Goal: Transaction & Acquisition: Purchase product/service

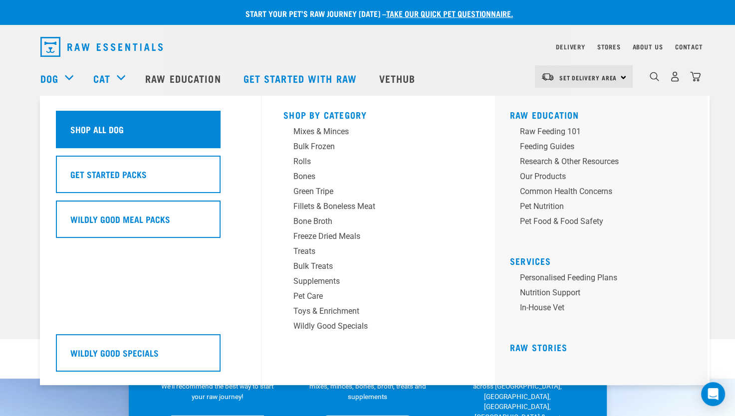
click at [128, 130] on div "Shop All Dog" at bounding box center [138, 129] width 165 height 37
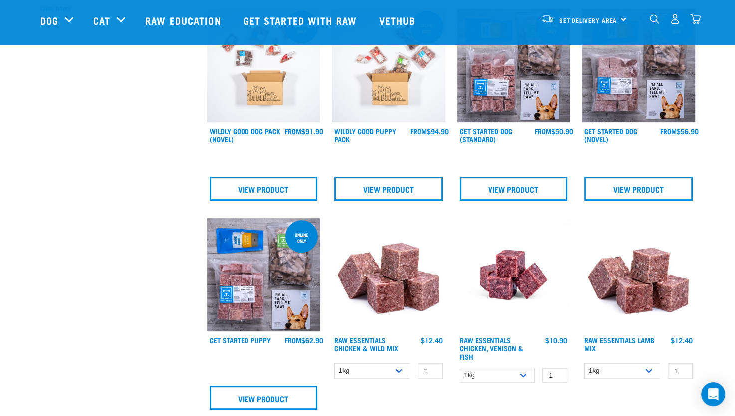
scroll to position [449, 0]
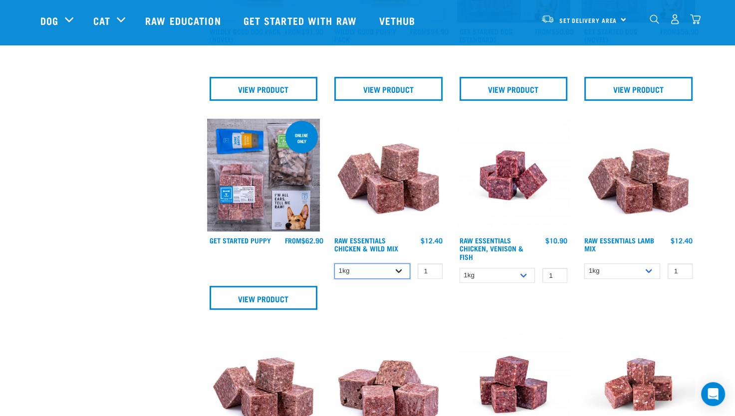
click at [398, 269] on select "1kg 3kg Bulk (10kg)" at bounding box center [372, 270] width 76 height 15
select select "709"
click at [334, 263] on select "1kg 3kg Bulk (10kg)" at bounding box center [372, 270] width 76 height 15
click at [428, 269] on input "2" at bounding box center [430, 270] width 25 height 15
type input "3"
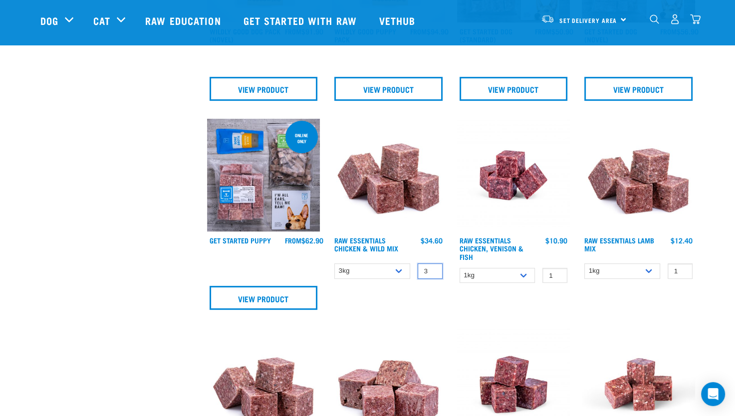
click at [432, 268] on input "3" at bounding box center [430, 270] width 25 height 15
click at [437, 296] on div "Raw Essentials Chicken & Wild Mix 3 0 100 0 100 0 100 0" at bounding box center [388, 218] width 125 height 210
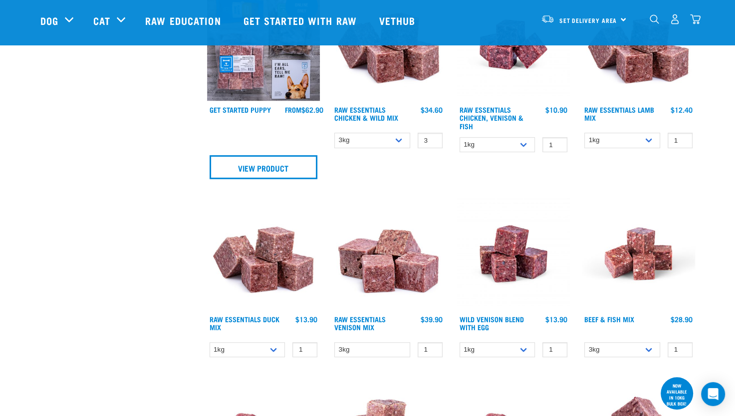
scroll to position [499, 0]
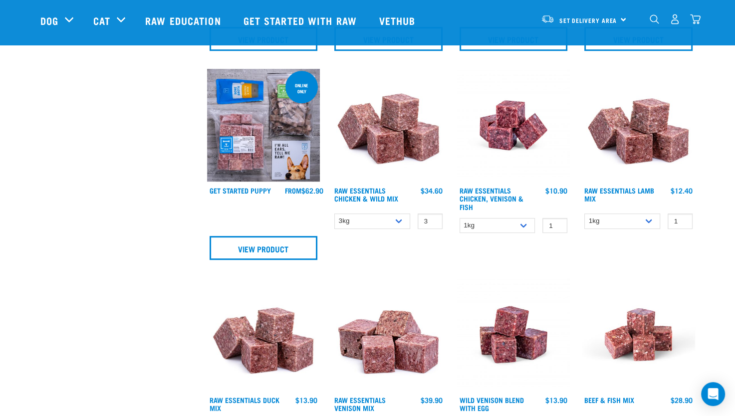
click at [391, 150] on img at bounding box center [388, 125] width 113 height 113
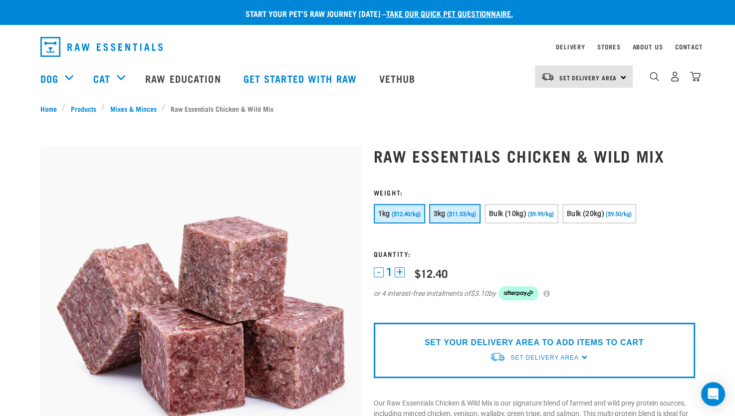
click at [442, 214] on span "3kg" at bounding box center [440, 214] width 12 height 8
click at [401, 274] on button "+" at bounding box center [400, 272] width 10 height 10
click at [542, 346] on p "SET YOUR DELIVERY AREA TO ADD ITEMS TO CART" at bounding box center [534, 343] width 219 height 12
click at [540, 357] on span "Set Delivery Area" at bounding box center [544, 357] width 68 height 7
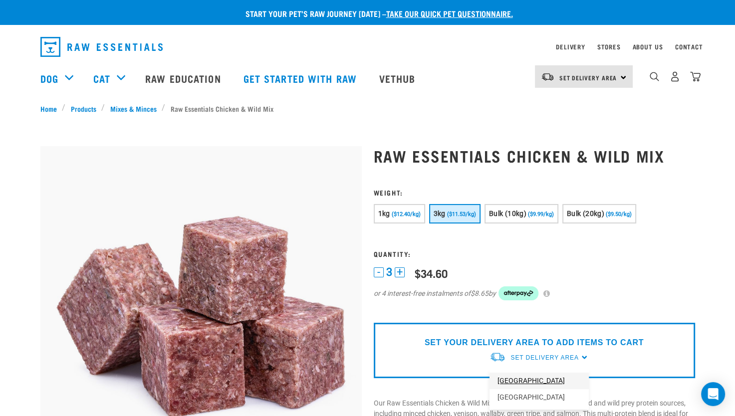
click at [528, 379] on link "[GEOGRAPHIC_DATA]" at bounding box center [538, 381] width 99 height 16
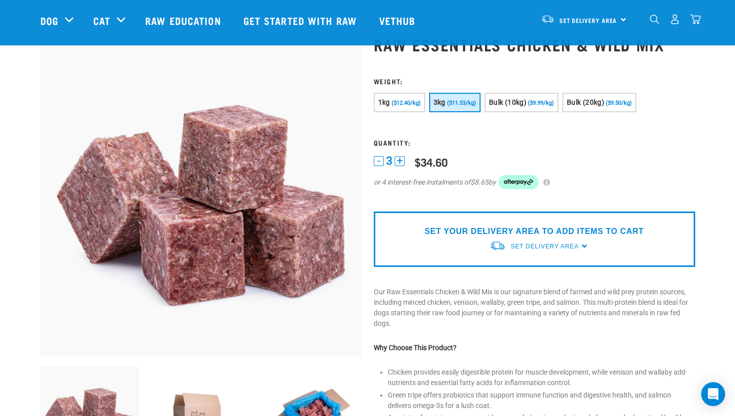
scroll to position [76, 0]
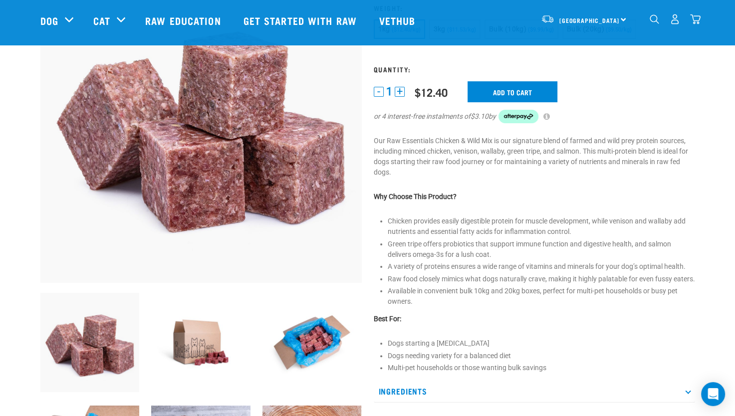
scroll to position [59, 0]
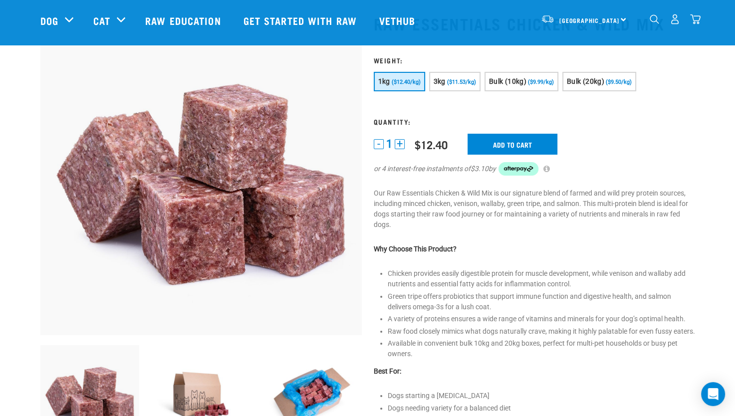
click at [402, 144] on button "+" at bounding box center [400, 144] width 10 height 10
click at [445, 79] on button "3kg ($11.53/kg)" at bounding box center [454, 81] width 51 height 19
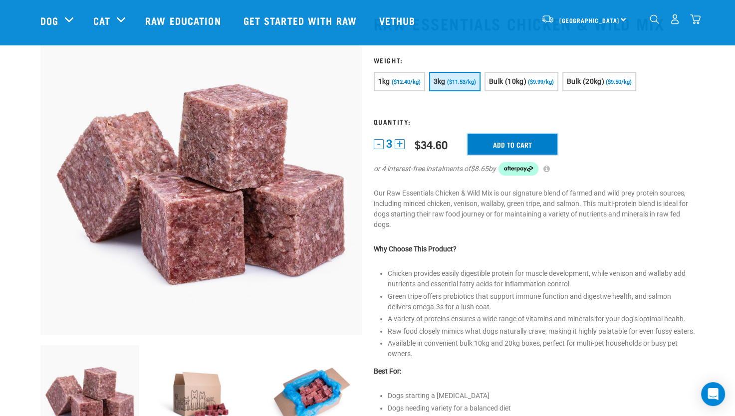
click at [511, 141] on input "Add to cart" at bounding box center [513, 144] width 90 height 21
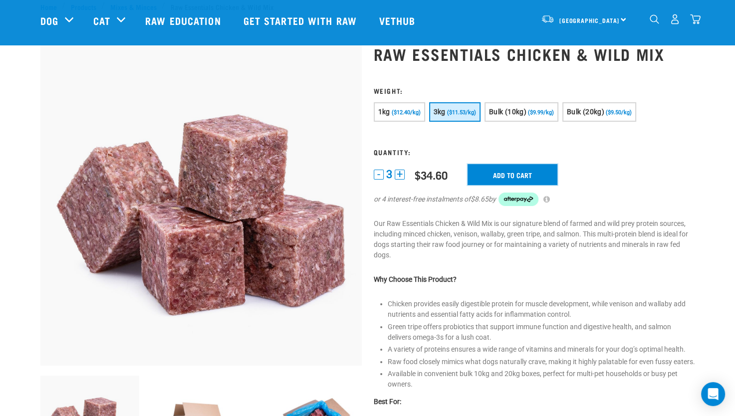
scroll to position [0, 0]
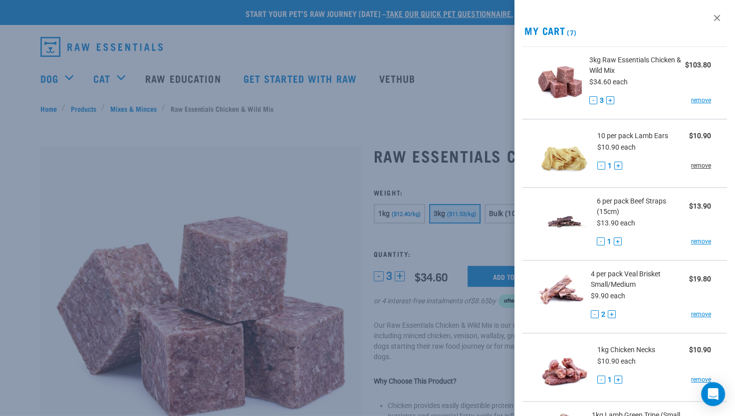
click at [691, 166] on link "remove" at bounding box center [701, 165] width 20 height 9
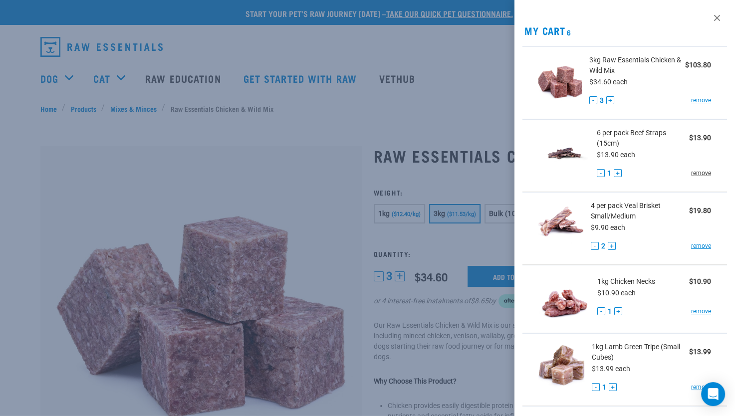
click at [694, 175] on link "remove" at bounding box center [701, 173] width 20 height 9
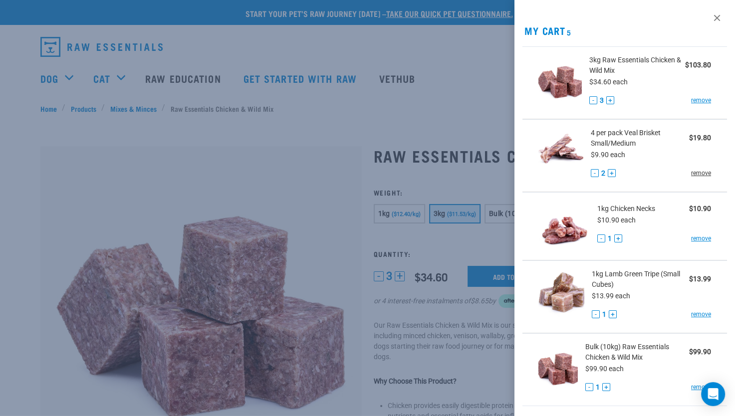
click at [691, 175] on link "remove" at bounding box center [701, 173] width 20 height 9
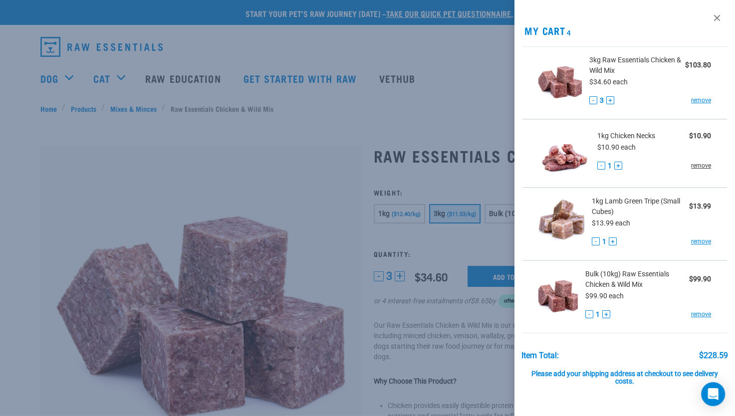
click at [693, 167] on link "remove" at bounding box center [701, 165] width 20 height 9
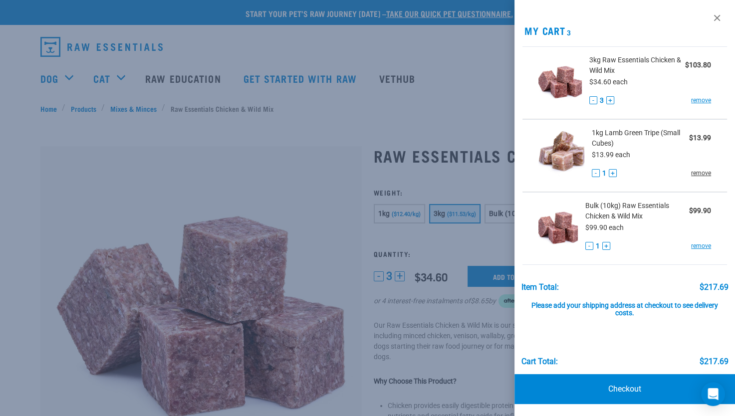
click at [698, 173] on link "remove" at bounding box center [701, 173] width 20 height 9
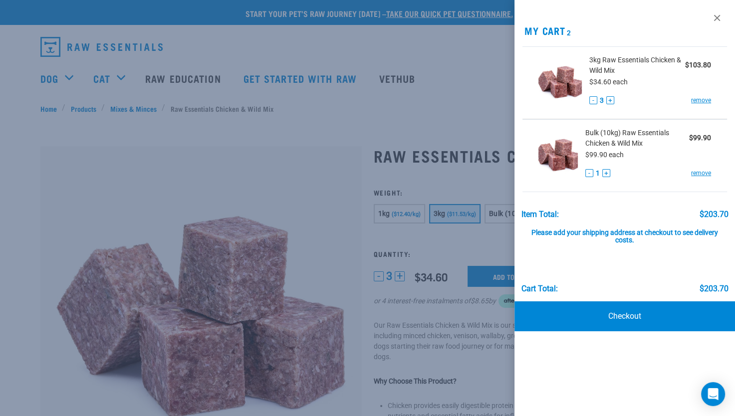
click at [698, 173] on link "remove" at bounding box center [701, 173] width 20 height 9
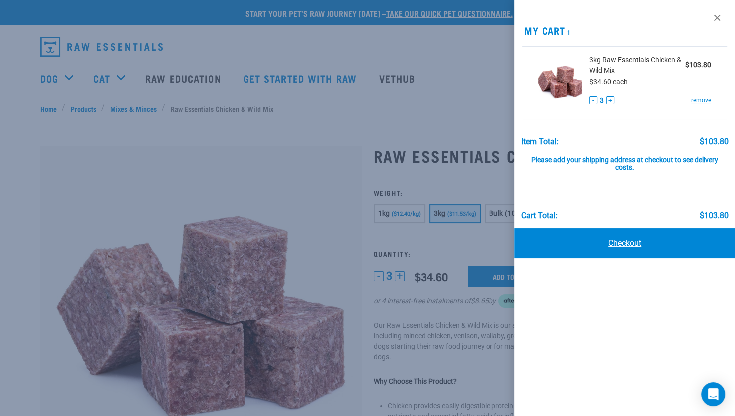
click at [622, 241] on link "Checkout" at bounding box center [624, 244] width 221 height 30
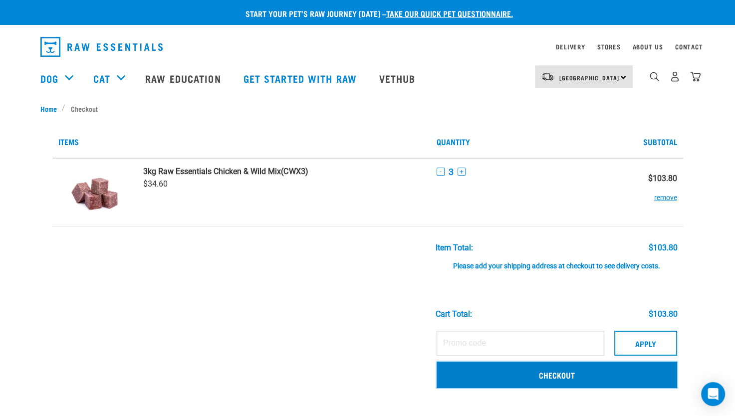
click at [555, 373] on link "Checkout" at bounding box center [557, 375] width 240 height 26
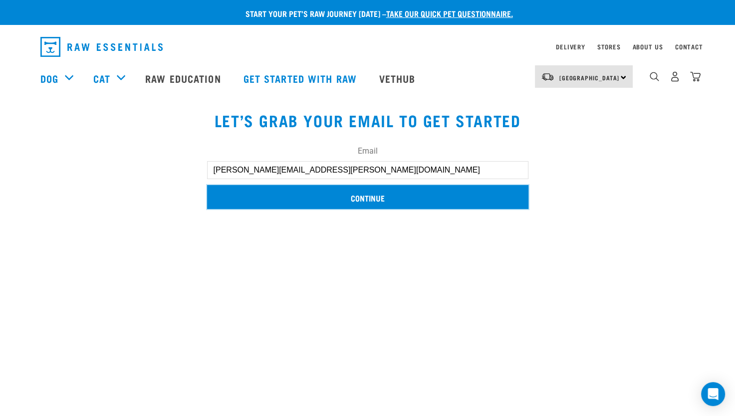
click at [357, 199] on input "Continue" at bounding box center [367, 197] width 321 height 24
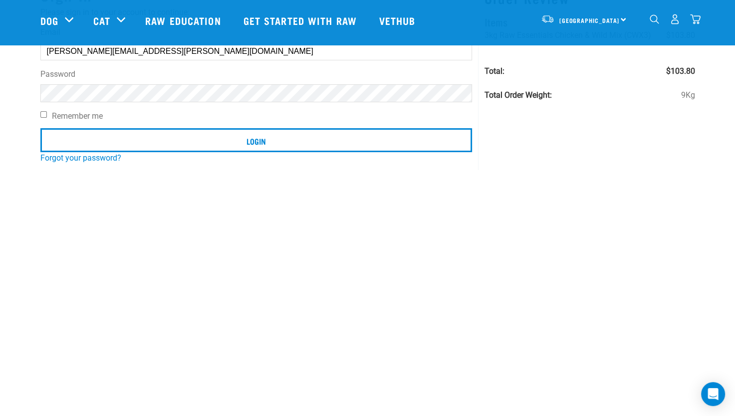
scroll to position [100, 0]
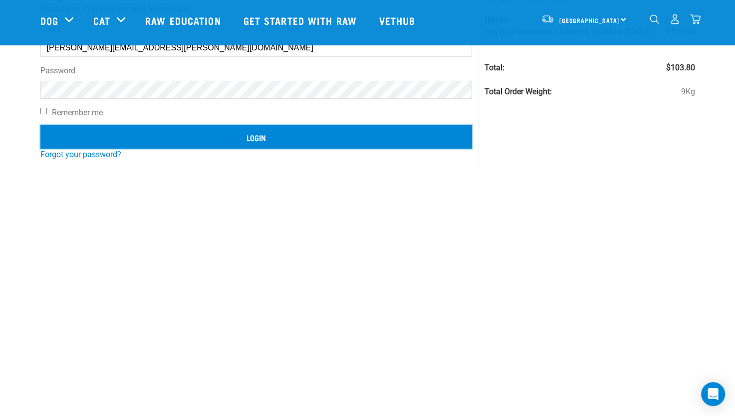
click at [251, 141] on input "Login" at bounding box center [256, 137] width 432 height 24
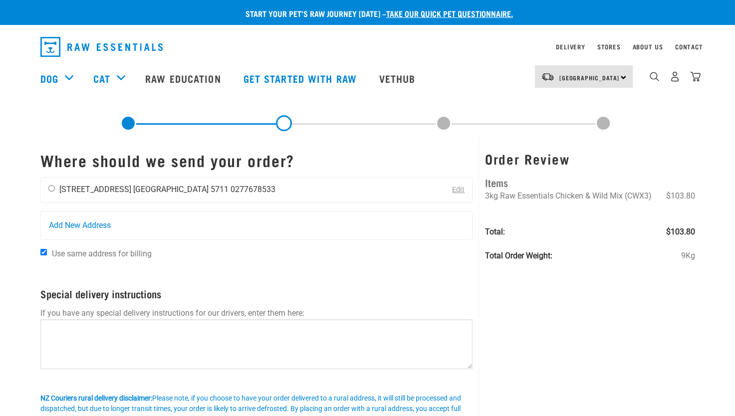
click at [48, 189] on input "radio" at bounding box center [51, 188] width 6 height 6
radio input "true"
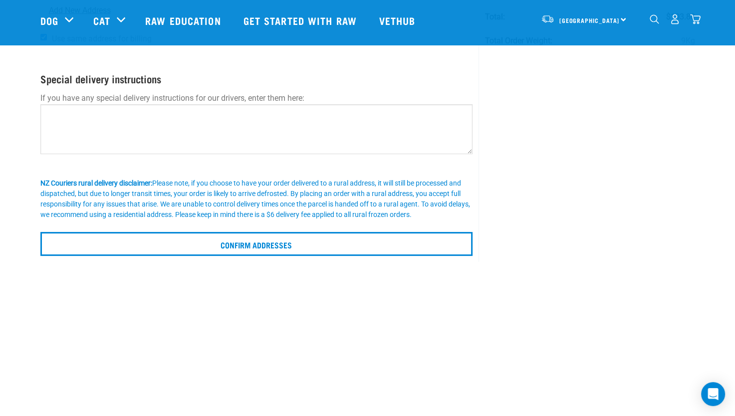
scroll to position [150, 0]
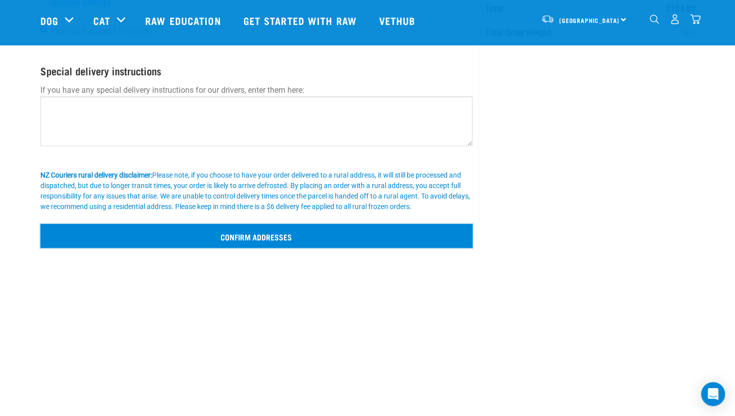
click at [275, 234] on input "Confirm addresses" at bounding box center [256, 236] width 433 height 24
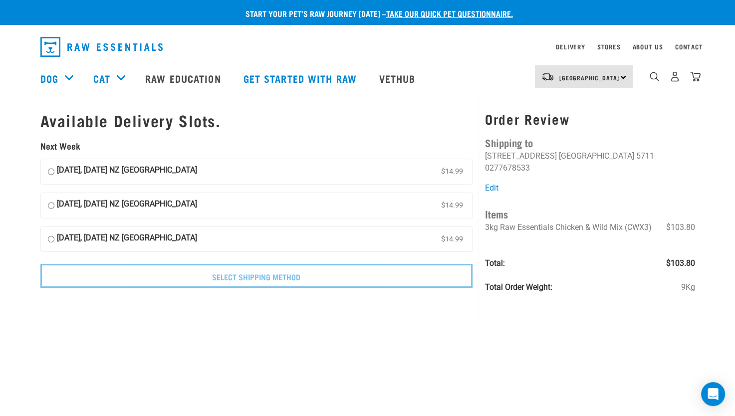
click at [51, 171] on input "[DATE], [DATE] NZ [GEOGRAPHIC_DATA] $14.99" at bounding box center [51, 171] width 6 height 15
radio input "true"
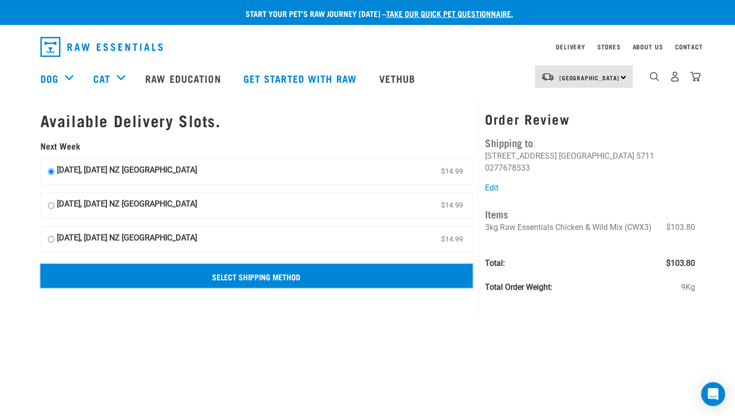
click at [267, 272] on input "Select Shipping Method" at bounding box center [256, 276] width 433 height 24
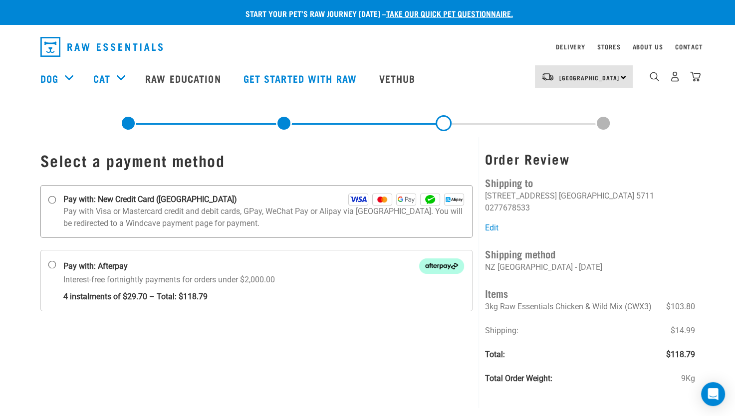
click at [50, 199] on input "Pay with: New Credit Card ([GEOGRAPHIC_DATA])" at bounding box center [52, 200] width 8 height 8
radio input "true"
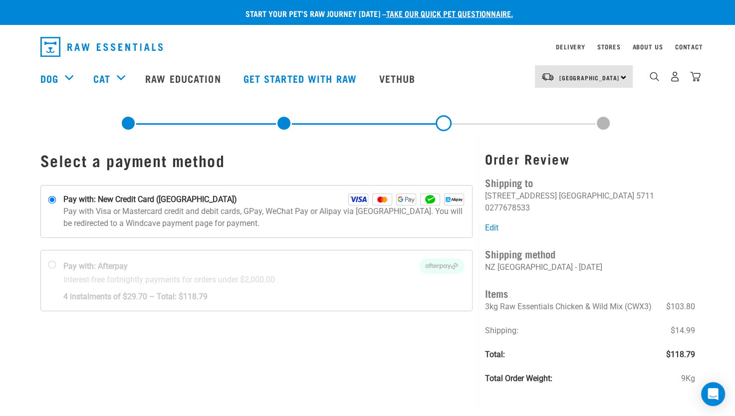
scroll to position [33, 0]
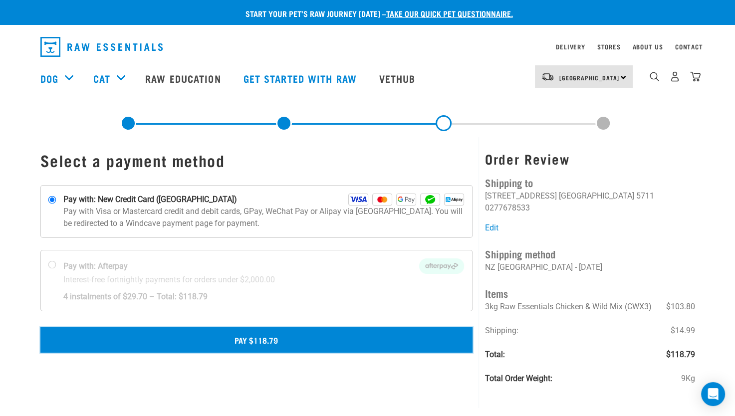
click at [265, 338] on button "Pay $118.79" at bounding box center [256, 339] width 433 height 25
